Goal: Information Seeking & Learning: Stay updated

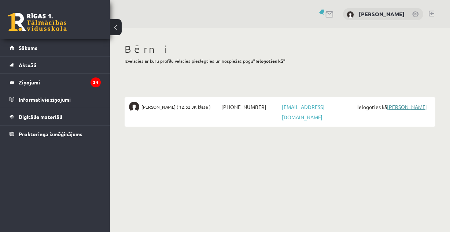
click at [407, 105] on link "[PERSON_NAME]" at bounding box center [407, 106] width 40 height 7
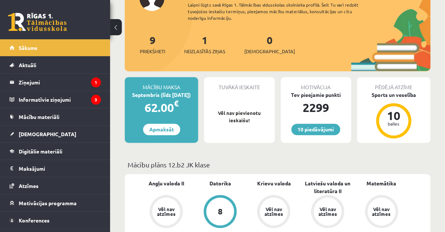
scroll to position [147, 0]
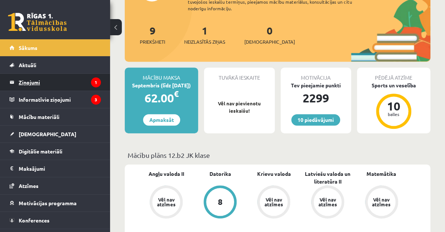
click at [44, 81] on legend "Ziņojumi 1" at bounding box center [60, 82] width 82 height 17
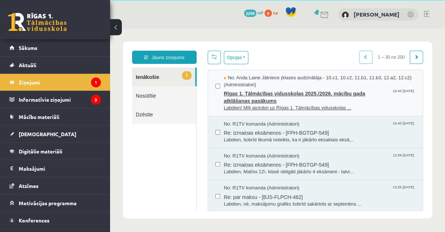
click at [253, 92] on span "Rīgas 1. Tālmācības vidusskolas 2025./2026. mācību gada atklāšanas pasākums" at bounding box center [319, 96] width 191 height 17
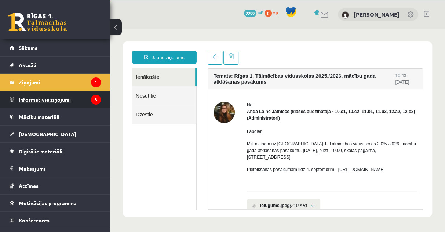
click at [65, 100] on legend "Informatīvie ziņojumi 3" at bounding box center [60, 99] width 82 height 17
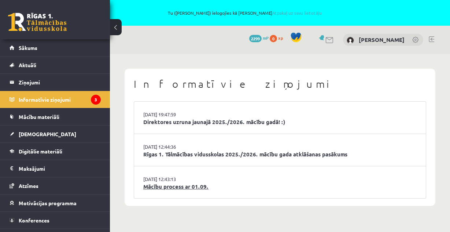
click at [152, 184] on link "Mācību process ar 01.09." at bounding box center [280, 186] width 274 height 8
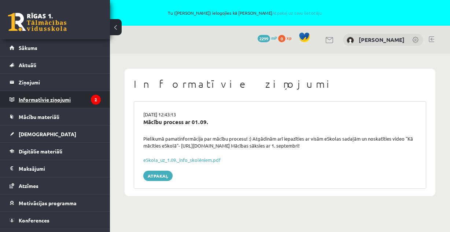
click at [41, 101] on legend "Informatīvie ziņojumi 2" at bounding box center [60, 99] width 82 height 17
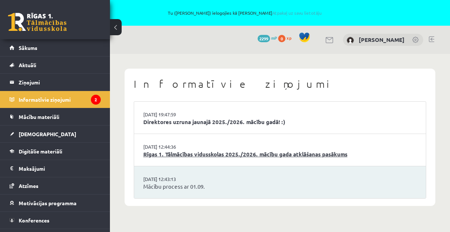
click at [161, 153] on link "Rīgas 1. Tālmācības vidusskolas 2025./2026. mācību gada atklāšanas pasākums" at bounding box center [280, 154] width 274 height 8
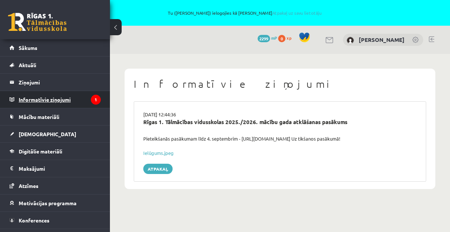
click at [29, 96] on legend "Informatīvie ziņojumi 1" at bounding box center [60, 99] width 82 height 17
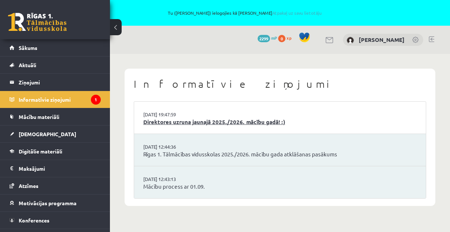
click at [188, 119] on link "Direktores uzruna jaunajā 2025./2026. mācību gadā! :)" at bounding box center [280, 122] width 274 height 8
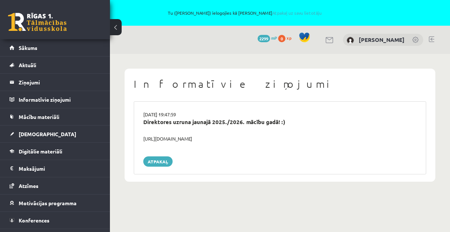
click at [189, 139] on div "https://youtube.com/shorts/lM8RsWyzCn4" at bounding box center [280, 138] width 285 height 7
click at [32, 28] on link at bounding box center [37, 22] width 59 height 18
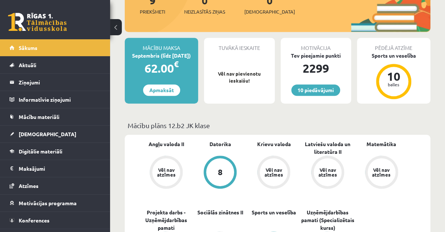
scroll to position [147, 0]
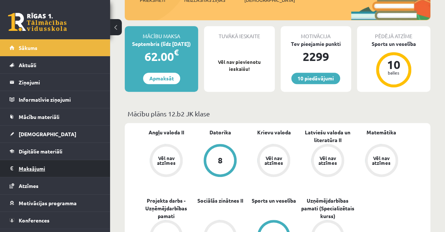
click at [41, 167] on legend "Maksājumi 0" at bounding box center [60, 168] width 82 height 17
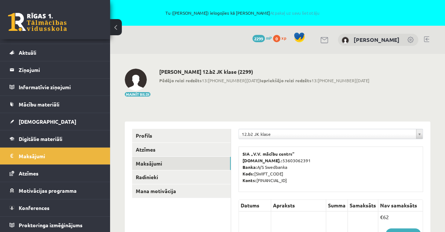
click at [425, 39] on link at bounding box center [427, 39] width 6 height 6
